Goal: Transaction & Acquisition: Book appointment/travel/reservation

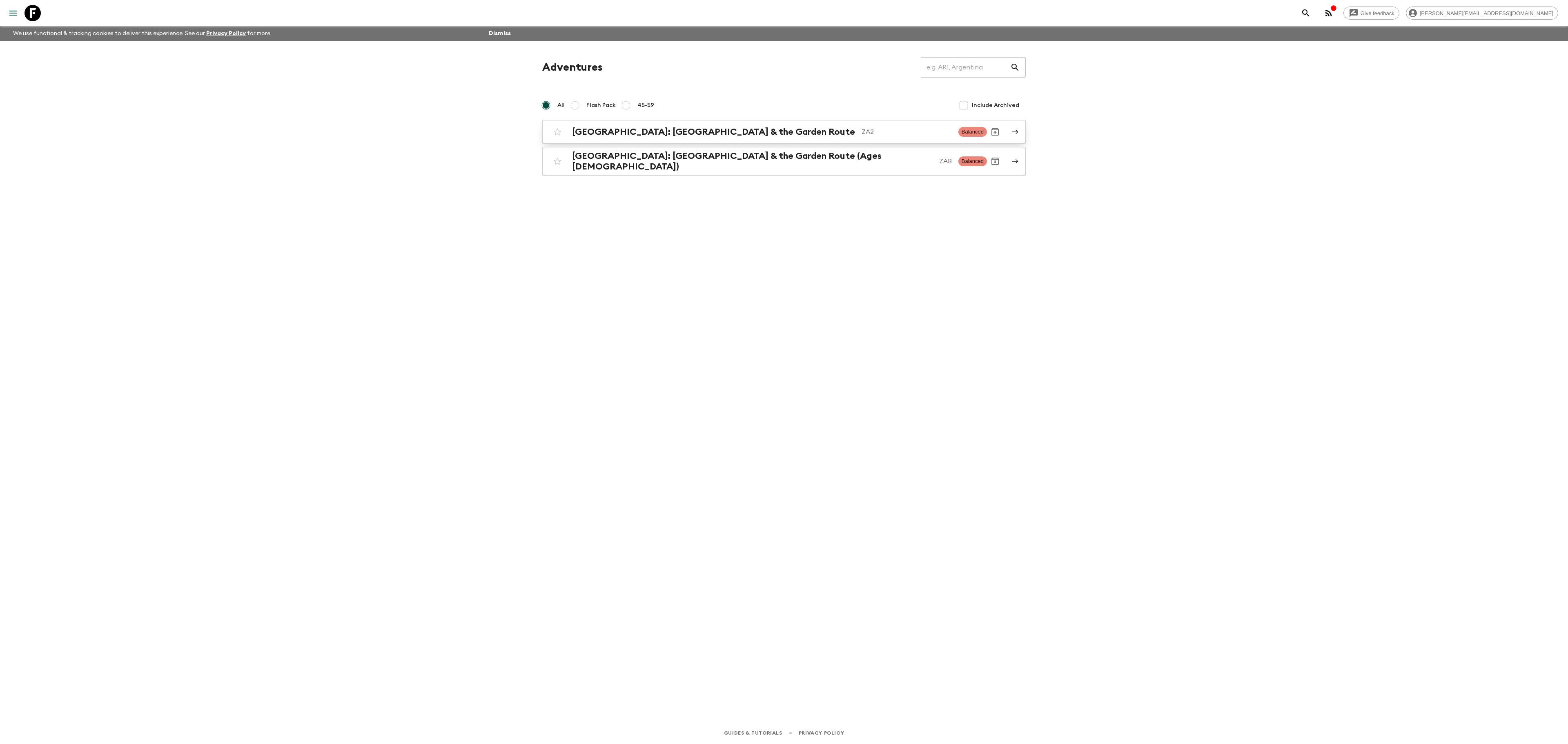
click at [643, 134] on h2 "[GEOGRAPHIC_DATA]: [GEOGRAPHIC_DATA] & the Garden Route" at bounding box center [713, 132] width 283 height 10
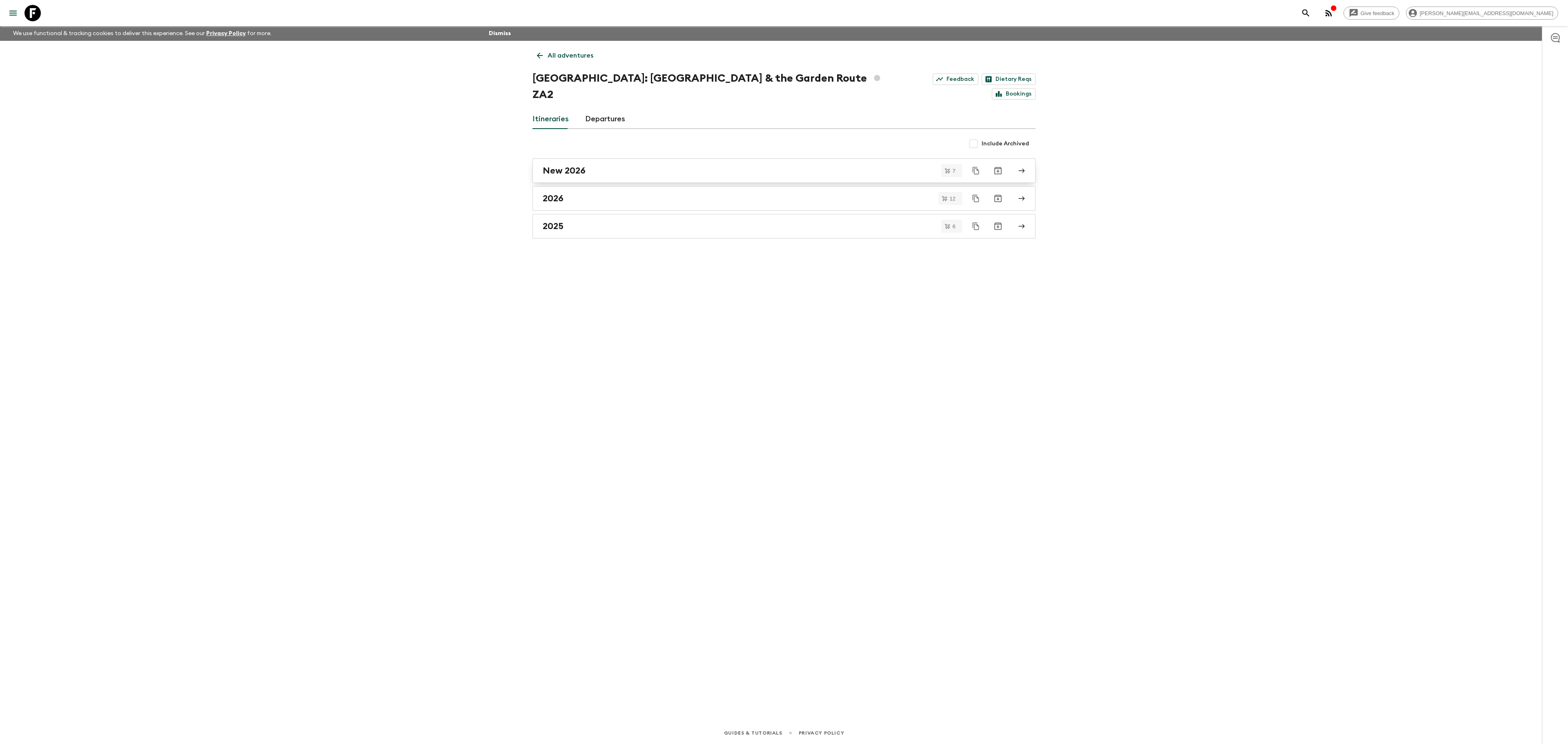
click at [638, 166] on div "New 2026" at bounding box center [776, 170] width 467 height 10
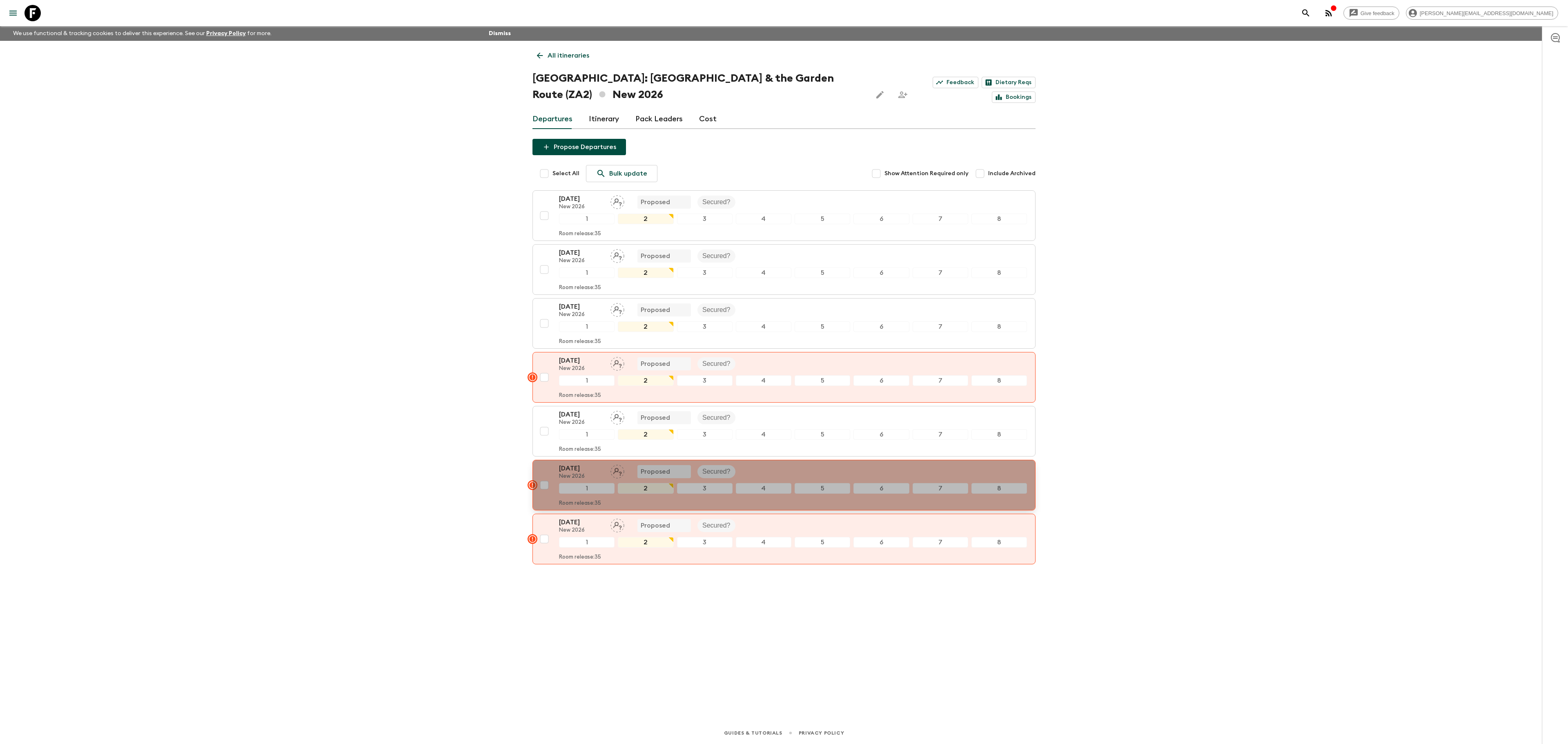
click at [763, 480] on div "[DATE] New 2026 Proposed Secured?" at bounding box center [793, 471] width 468 height 16
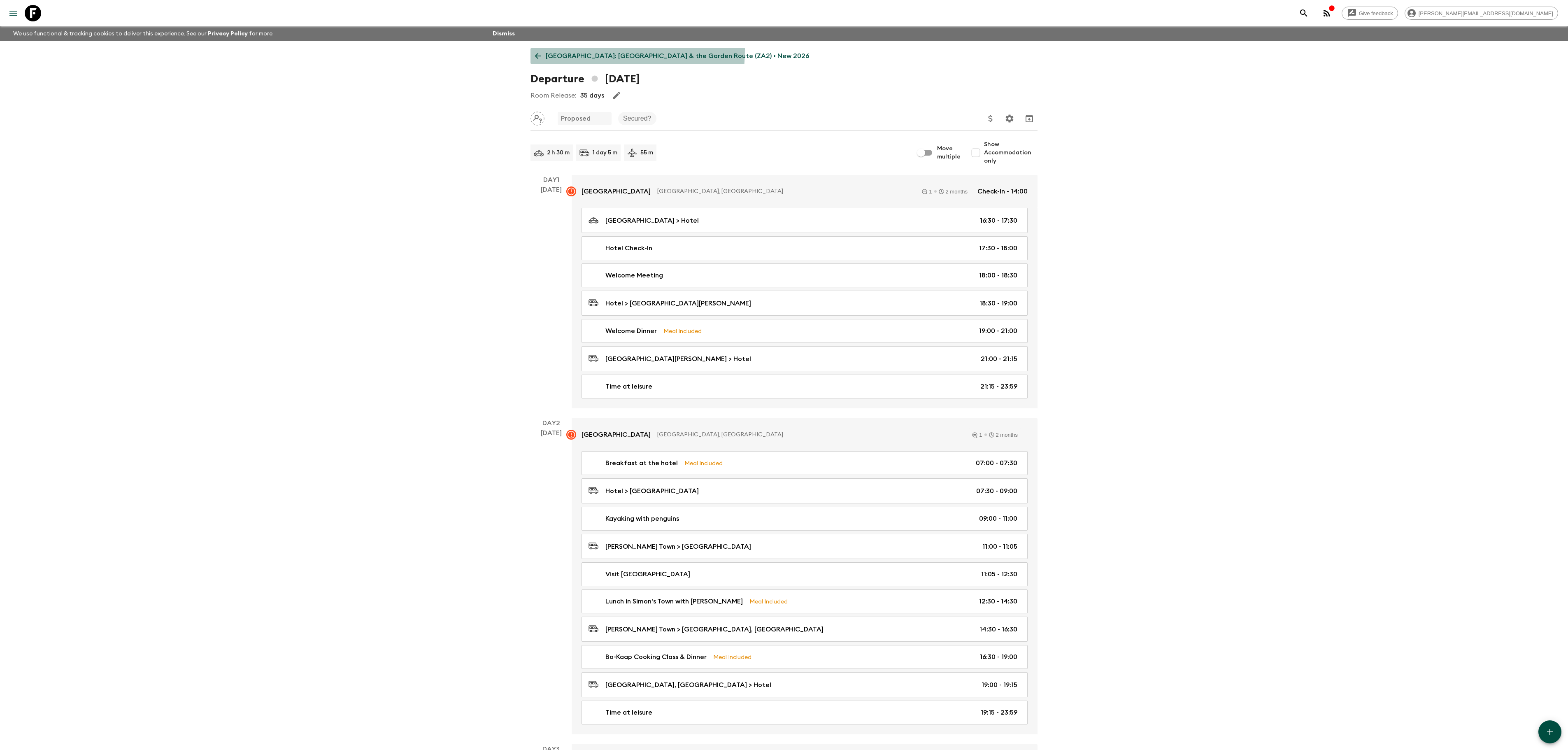
click at [547, 49] on link "[GEOGRAPHIC_DATA]: [GEOGRAPHIC_DATA] & the Garden Route (ZA2) • New 2026" at bounding box center [672, 56] width 283 height 17
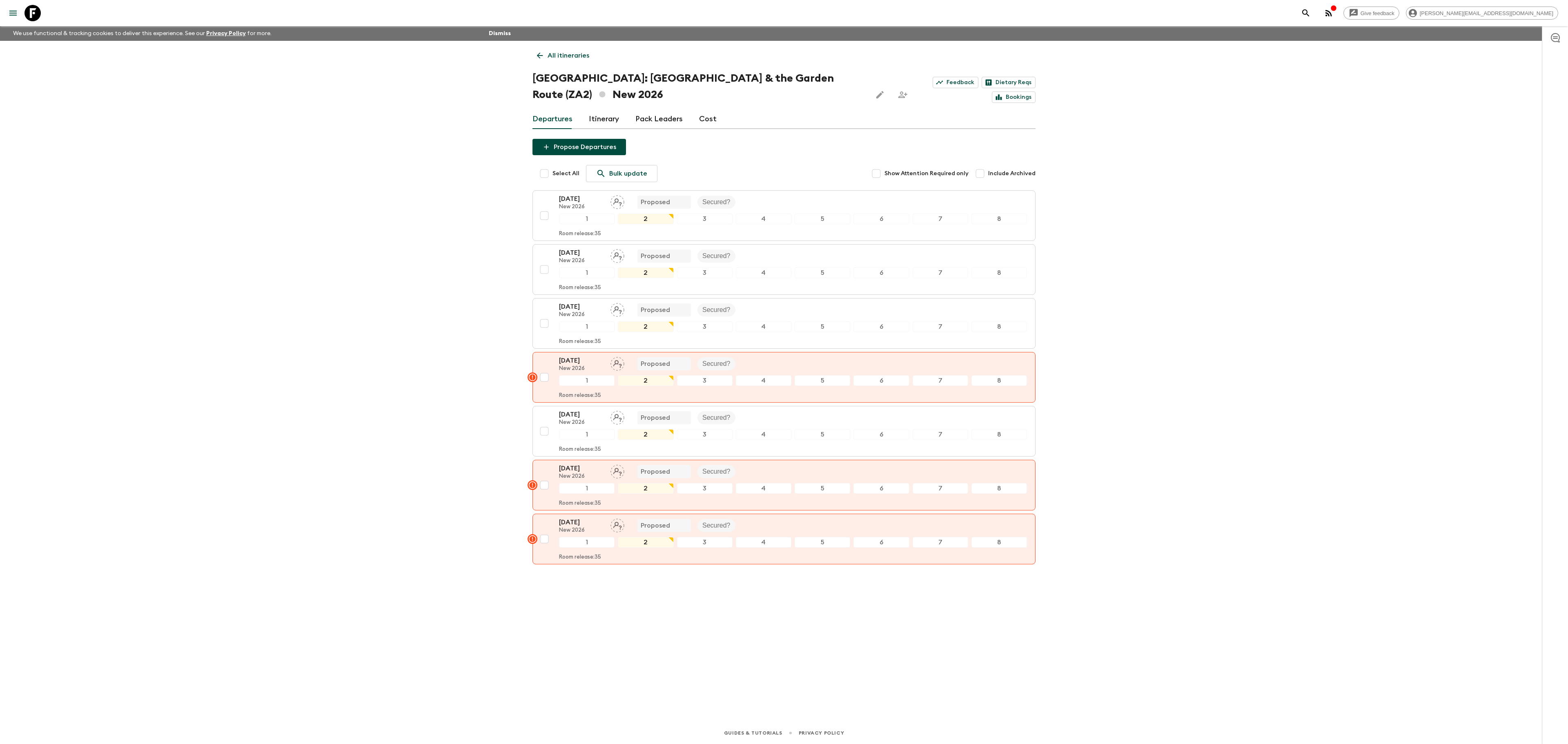
click at [713, 118] on div "Departures Itinerary Pack Leaders Cost" at bounding box center [784, 119] width 503 height 19
click at [710, 119] on link "Cost" at bounding box center [707, 119] width 18 height 19
